Goal: Obtain resource: Download file/media

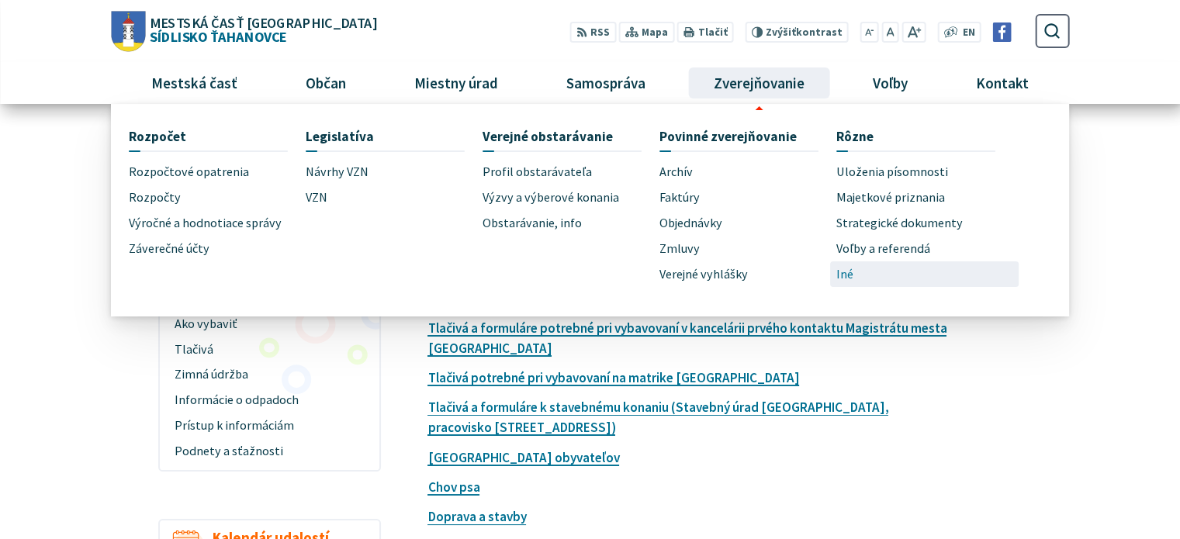
click at [857, 269] on link "Iné" at bounding box center [925, 275] width 177 height 26
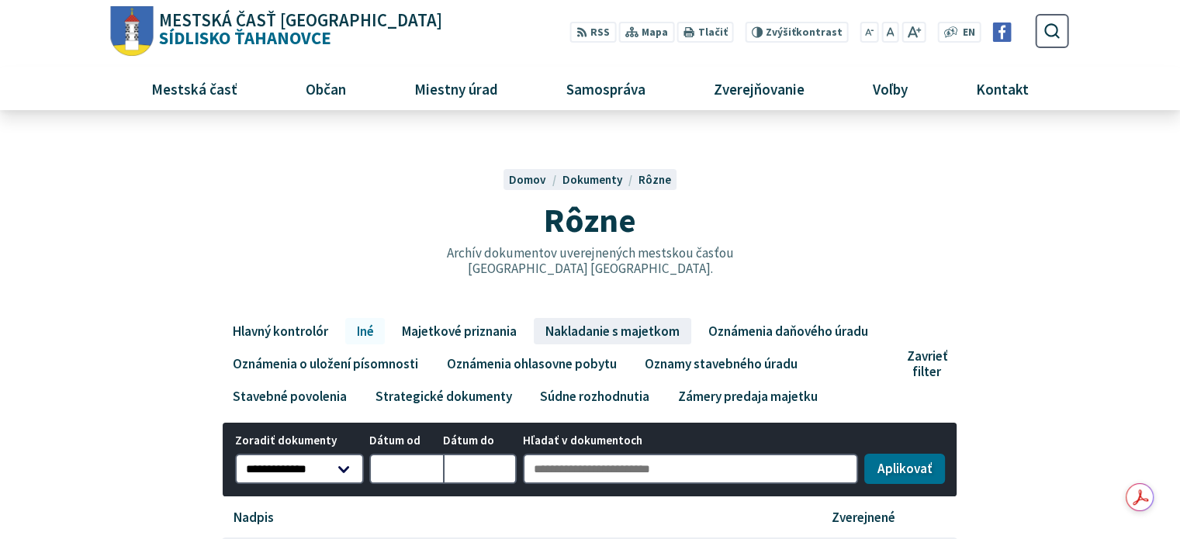
click at [615, 331] on link "Nakladanie s majetkom" at bounding box center [612, 331] width 157 height 26
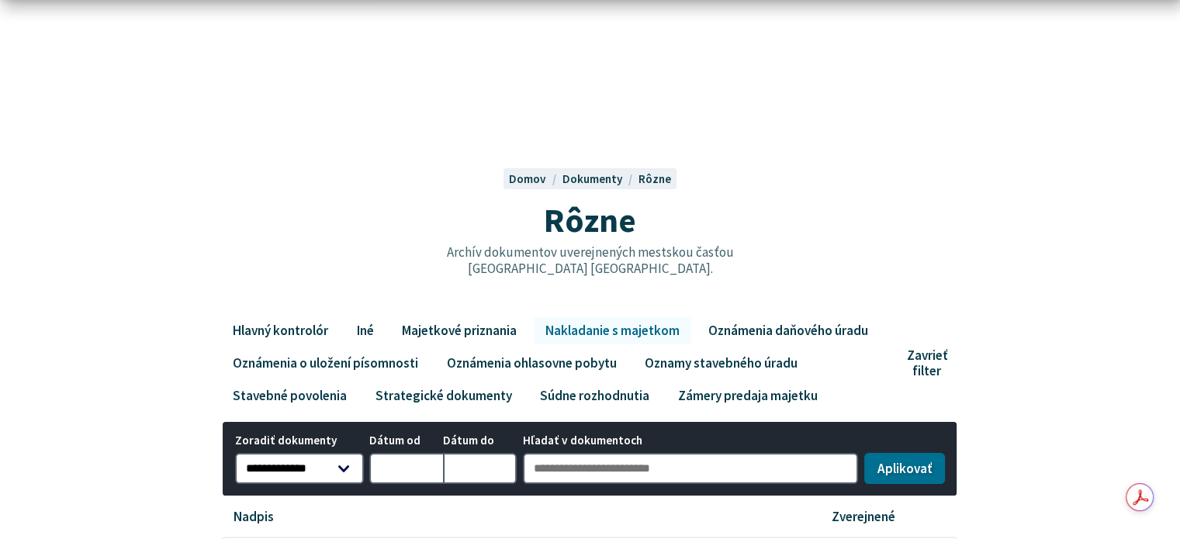
scroll to position [388, 0]
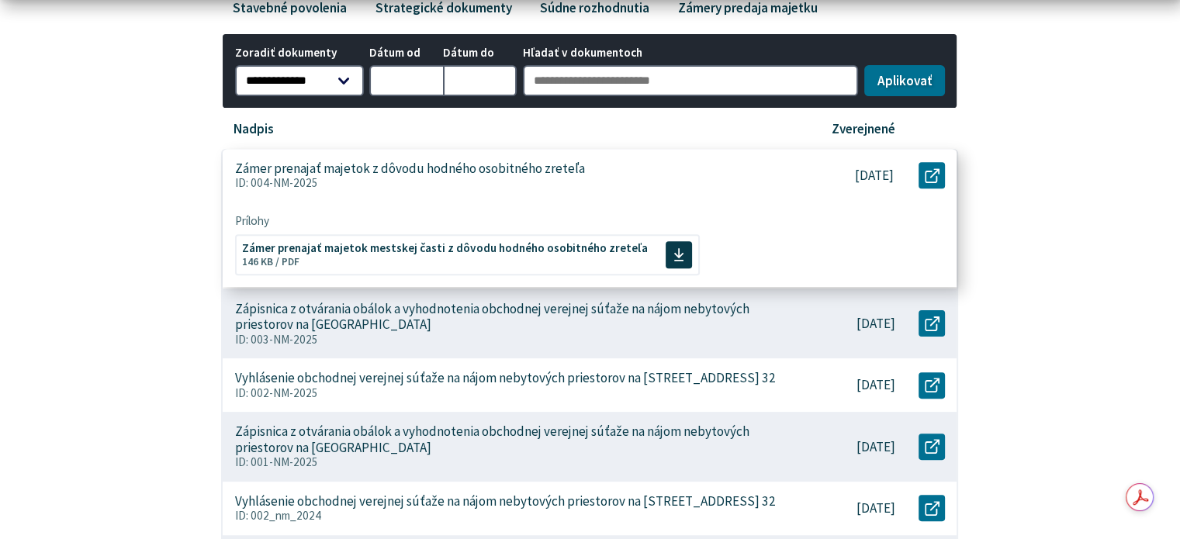
click at [515, 167] on p "Zámer prenajať majetok z dôvodu hodného osobitného zreteľa" at bounding box center [410, 169] width 350 height 16
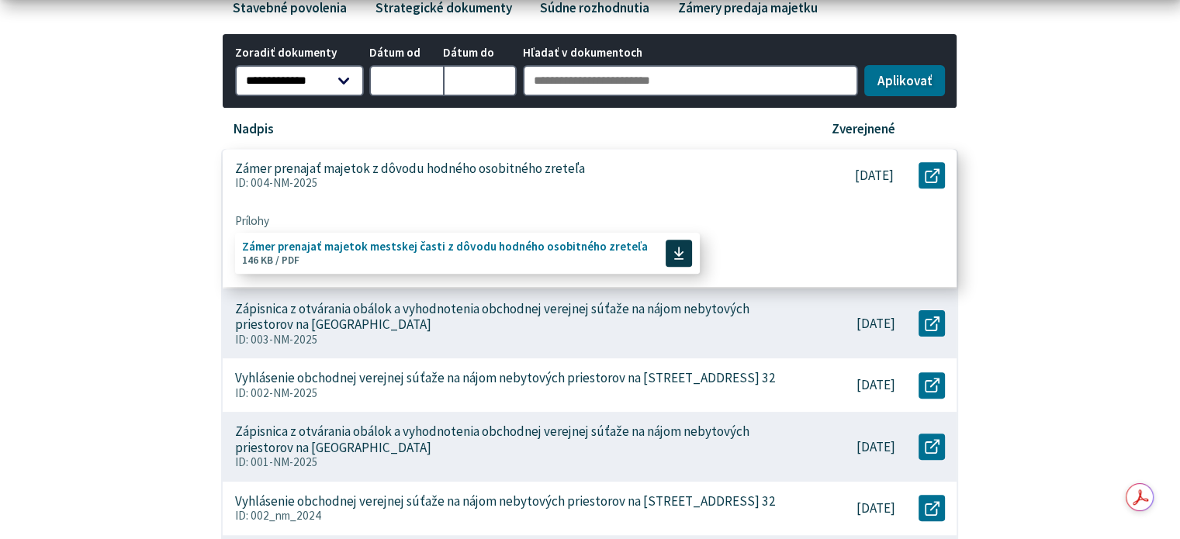
click at [501, 249] on span "Zámer prenajať majetok mestskej časti z dôvodu hodného osobitného zreteľa" at bounding box center [445, 247] width 406 height 12
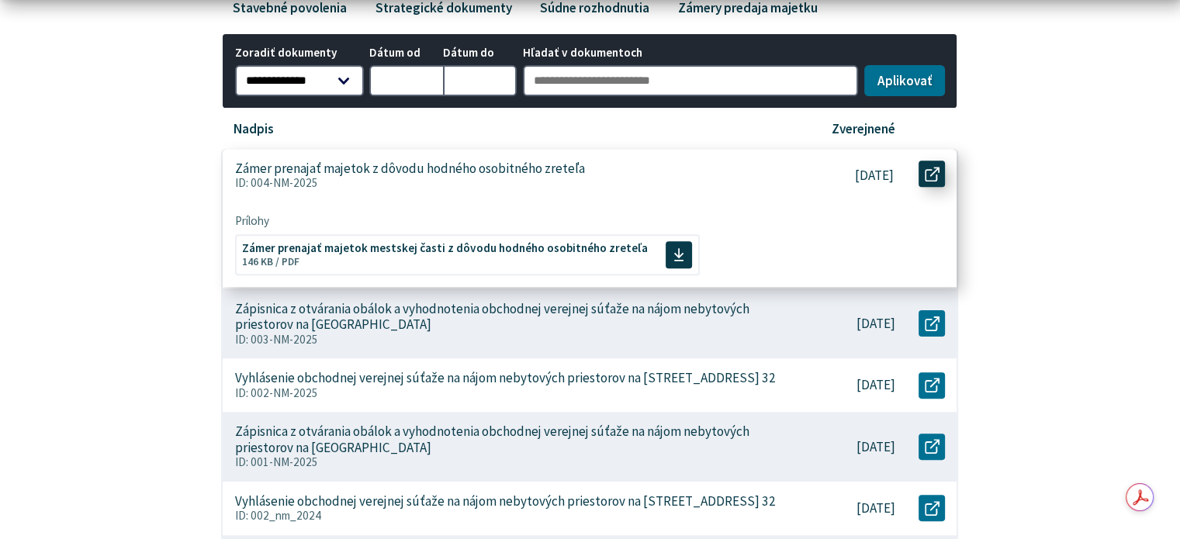
click at [931, 175] on icon at bounding box center [932, 174] width 15 height 15
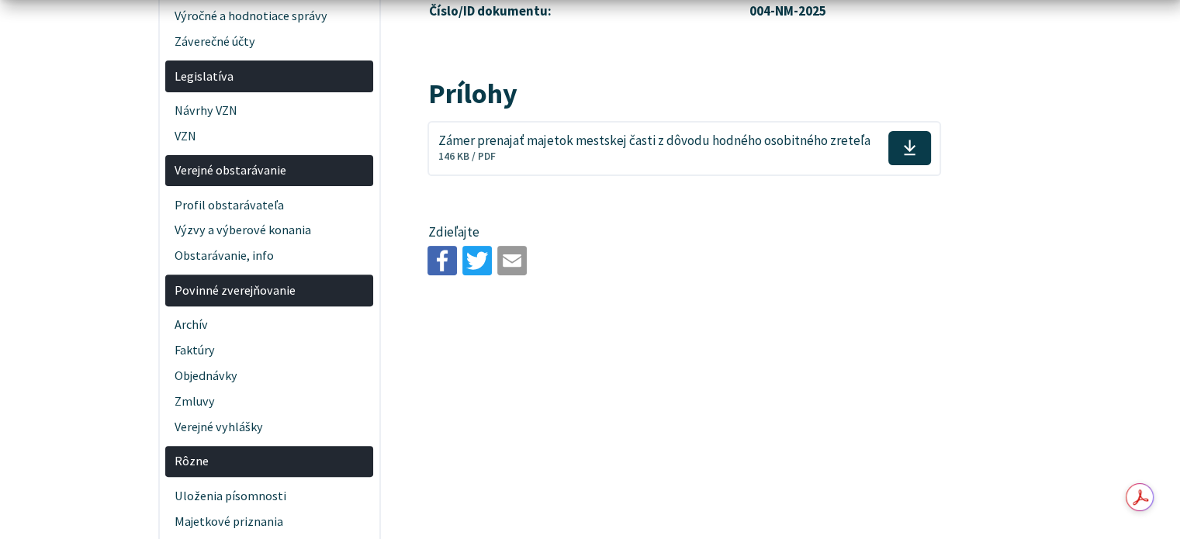
scroll to position [310, 0]
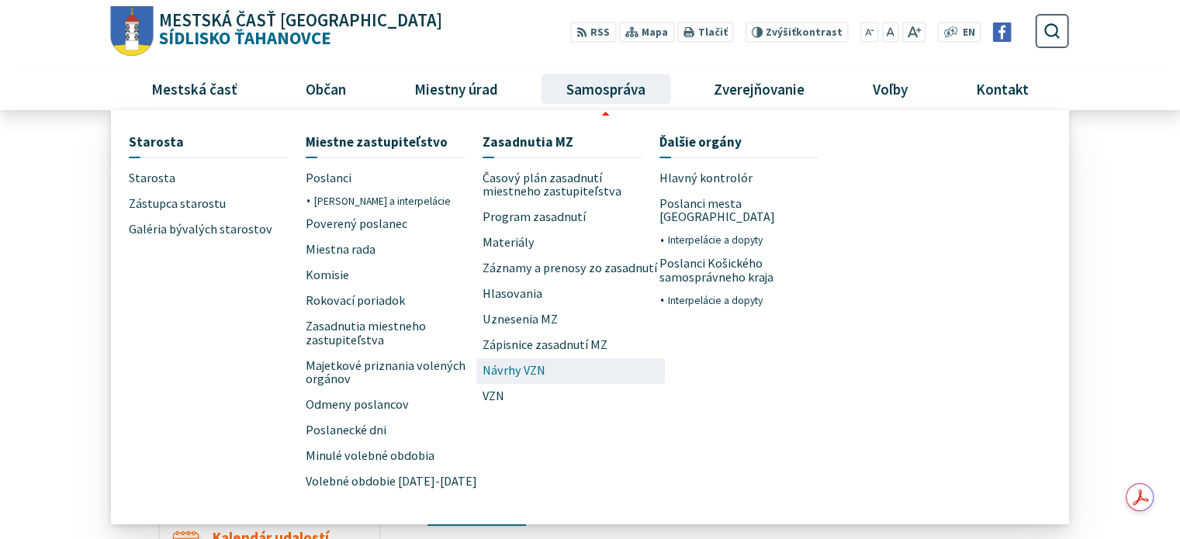
click at [503, 370] on span "Návrhy VZN" at bounding box center [514, 372] width 63 height 26
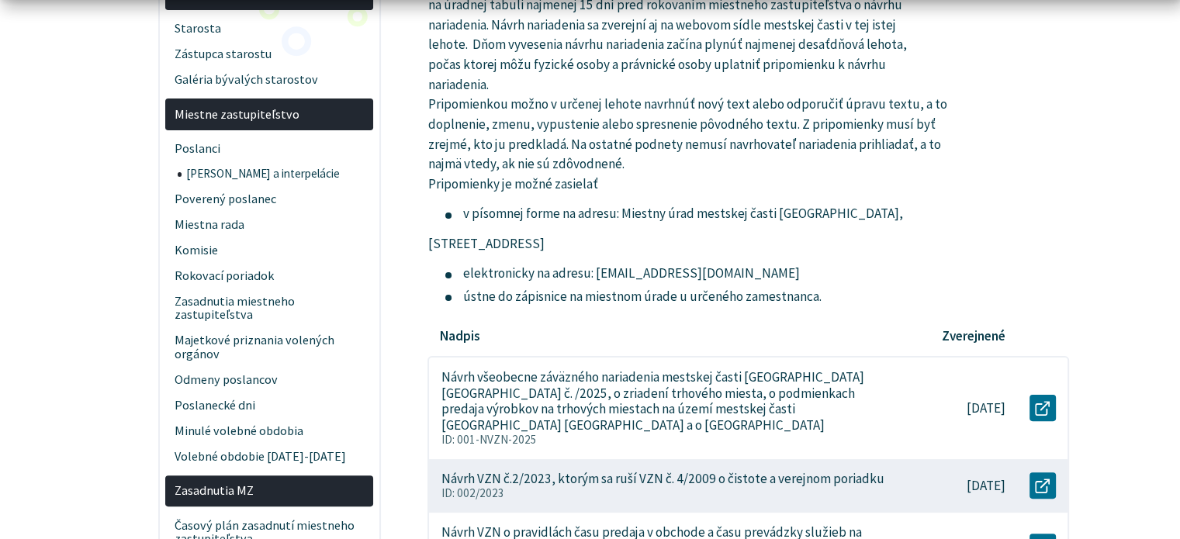
scroll to position [466, 0]
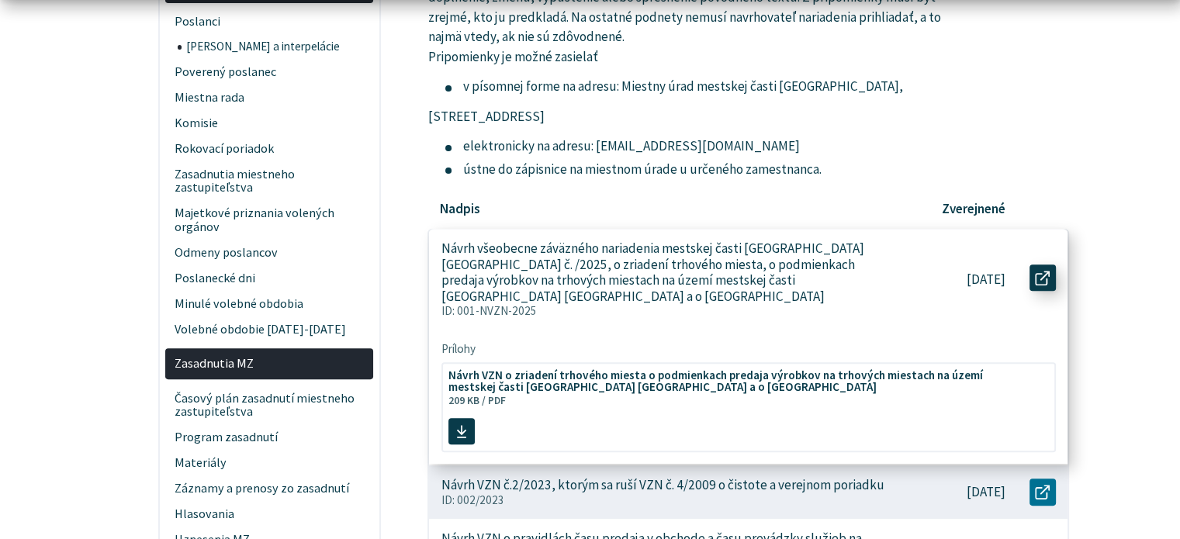
click at [1051, 275] on link "Otvoriť document Návrh všeobecne záväzného nariadenia mestskej časti Košice-Síd…" at bounding box center [1043, 278] width 26 height 26
